Goal: Transaction & Acquisition: Register for event/course

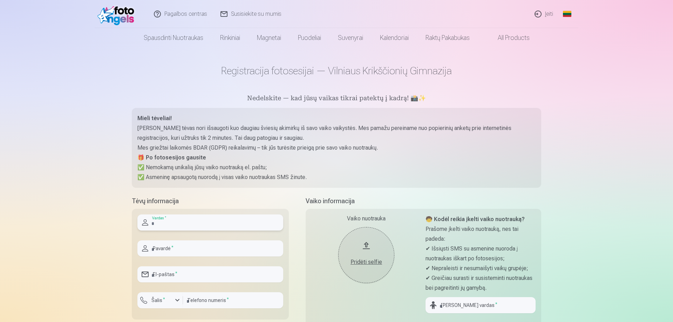
click at [176, 223] on input "text" at bounding box center [210, 223] width 146 height 16
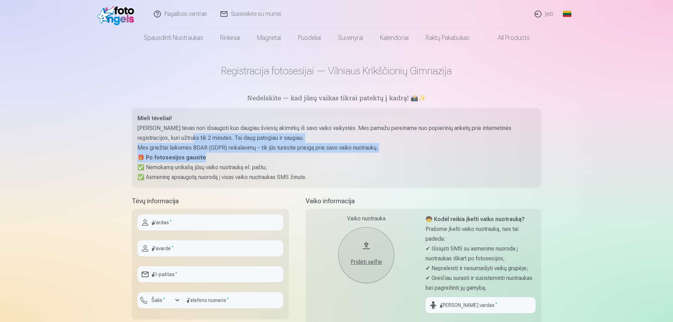
drag, startPoint x: 167, startPoint y: 136, endPoint x: 243, endPoint y: 154, distance: 78.1
click at [243, 154] on div "Mieli tėveliai! Kiekvienas tėvas nori išsaugoti kuo daugiau šviesių akimirkų iš…" at bounding box center [336, 148] width 398 height 69
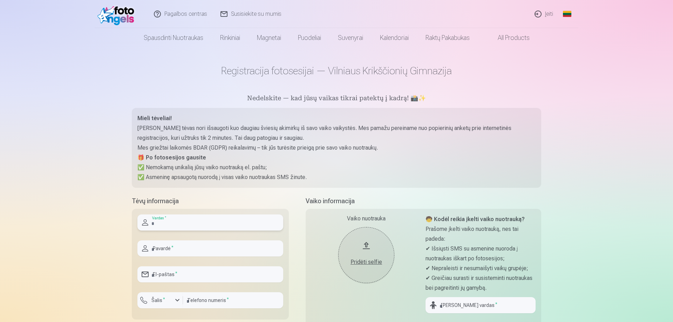
click at [203, 226] on input "text" at bounding box center [210, 223] width 146 height 16
type input "****"
type input "**********"
click at [177, 272] on input "email" at bounding box center [210, 274] width 146 height 16
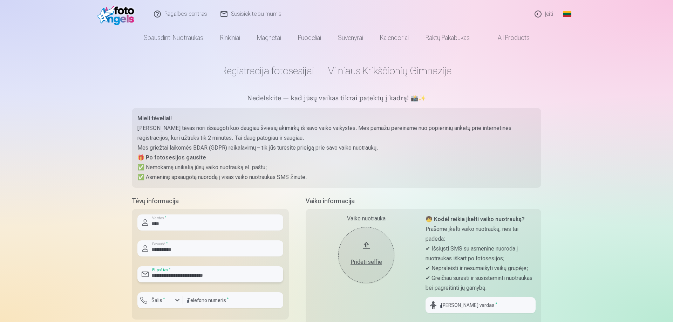
type input "**********"
click at [170, 304] on div "button" at bounding box center [161, 301] width 21 height 7
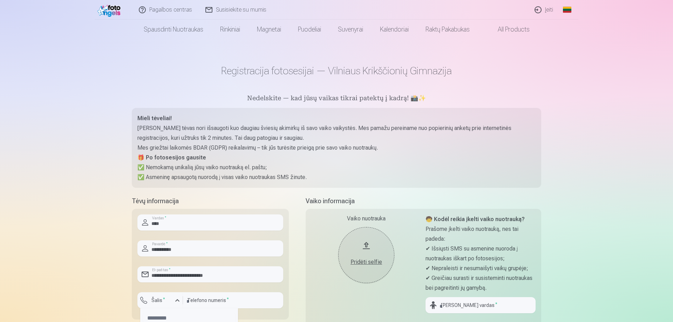
scroll to position [107, 0]
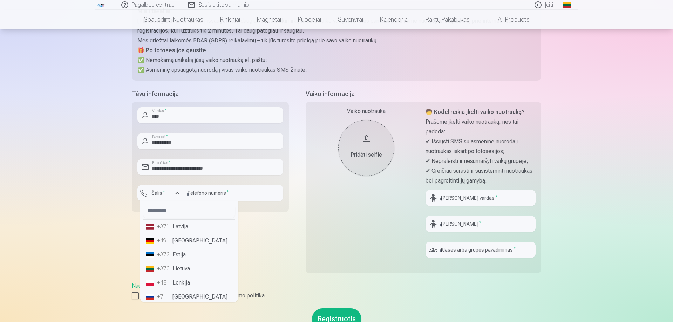
click at [198, 271] on li "+370 Lietuva" at bounding box center [189, 269] width 92 height 14
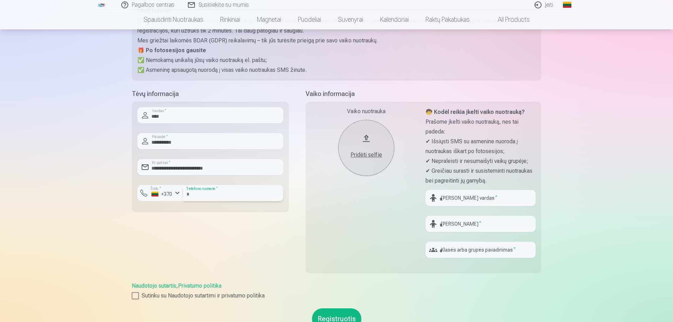
click at [226, 195] on input "number" at bounding box center [233, 193] width 100 height 16
type input "********"
click at [379, 160] on button "Pridėti selfie" at bounding box center [366, 148] width 56 height 56
drag, startPoint x: 445, startPoint y: 173, endPoint x: 522, endPoint y: 183, distance: 77.4
click at [522, 183] on p "✔ Greičiau surasti ir susisteminti nuotraukas bei pagreitinti jų gamybą." at bounding box center [481, 176] width 110 height 20
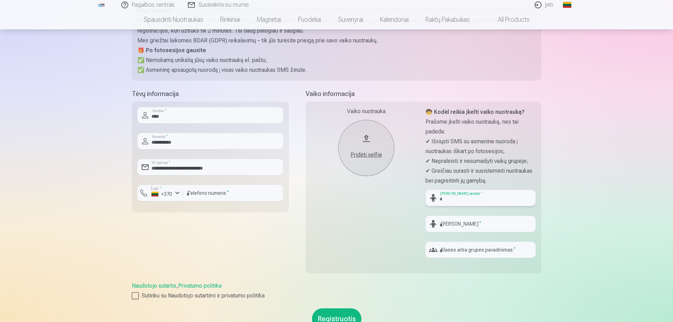
click at [472, 197] on input "text" at bounding box center [481, 198] width 110 height 16
type input "********"
click at [470, 224] on input "text" at bounding box center [481, 224] width 110 height 16
type input "**********"
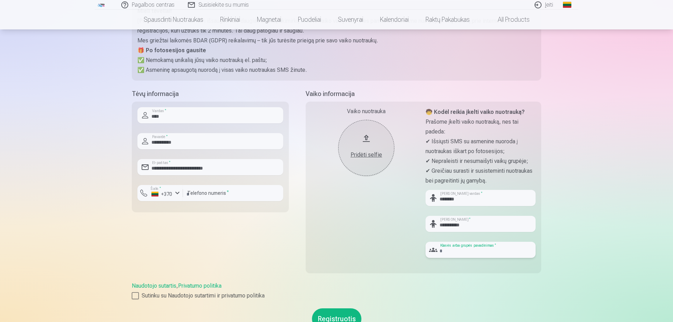
click at [472, 251] on input "text" at bounding box center [481, 250] width 110 height 16
type input "*"
click at [138, 297] on div at bounding box center [135, 295] width 7 height 7
click at [352, 314] on button "Registruotis" at bounding box center [336, 318] width 49 height 21
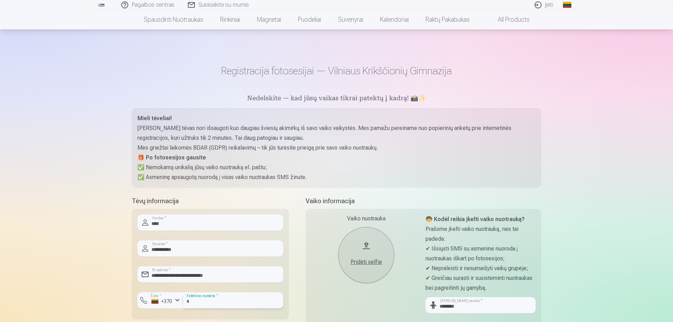
scroll to position [143, 0]
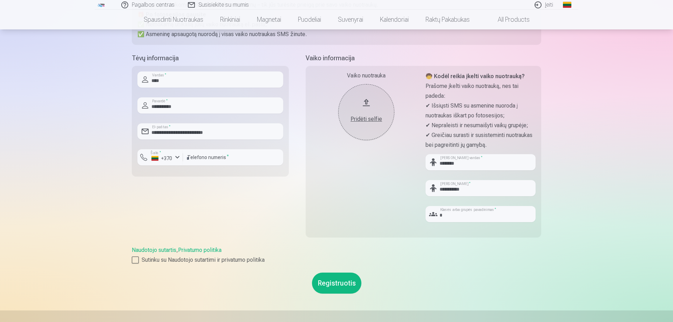
click at [335, 282] on button "Registruotis" at bounding box center [336, 283] width 49 height 21
click at [366, 109] on button "Pridėti selfie" at bounding box center [366, 112] width 56 height 56
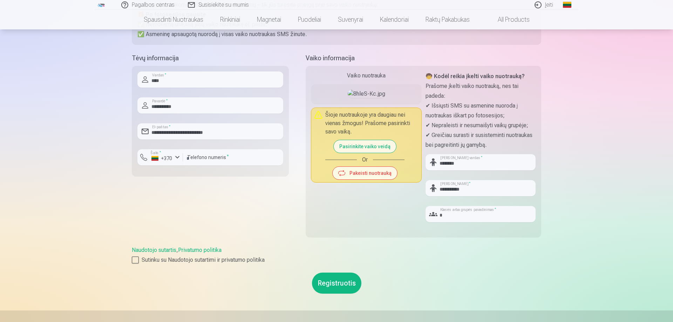
click at [358, 153] on button "Pasirinkite vaiko veidą" at bounding box center [365, 146] width 62 height 13
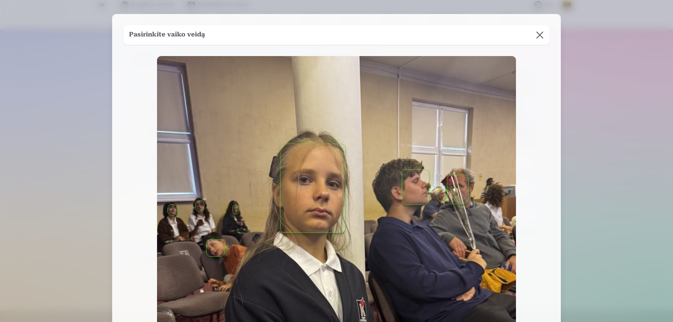
click at [319, 184] on button "button" at bounding box center [312, 188] width 65 height 89
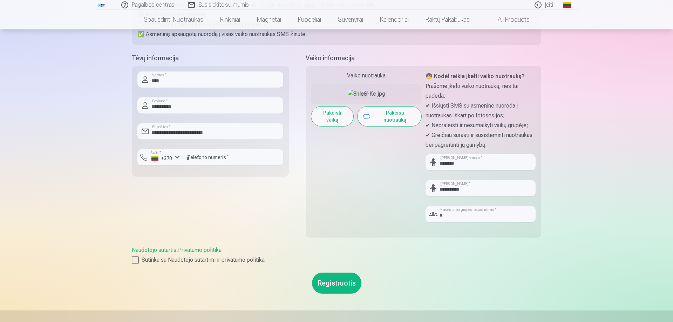
click at [333, 280] on button "Registruotis" at bounding box center [336, 283] width 49 height 21
click at [340, 280] on button "Registruotis" at bounding box center [336, 283] width 49 height 21
drag, startPoint x: 196, startPoint y: 159, endPoint x: 159, endPoint y: 151, distance: 37.5
click at [183, 151] on input "number" at bounding box center [233, 157] width 100 height 16
click at [325, 279] on button "Registruotis" at bounding box center [336, 283] width 49 height 21
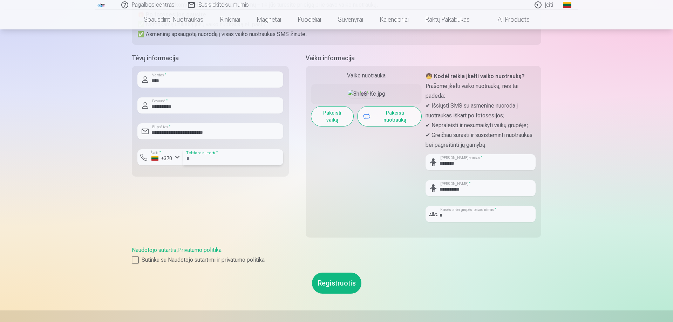
type input "********"
click at [331, 278] on button "Registruotis" at bounding box center [336, 283] width 49 height 21
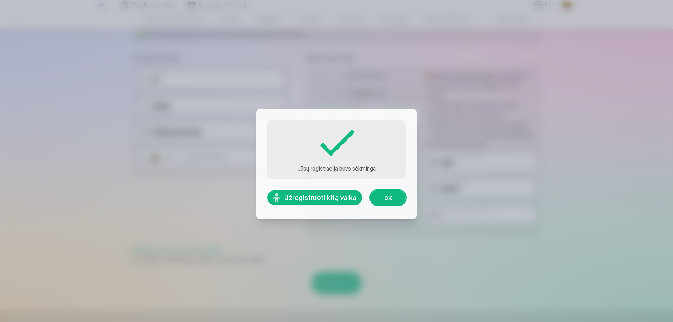
click at [383, 191] on link "ok" at bounding box center [387, 197] width 35 height 15
